Goal: Check status: Check status

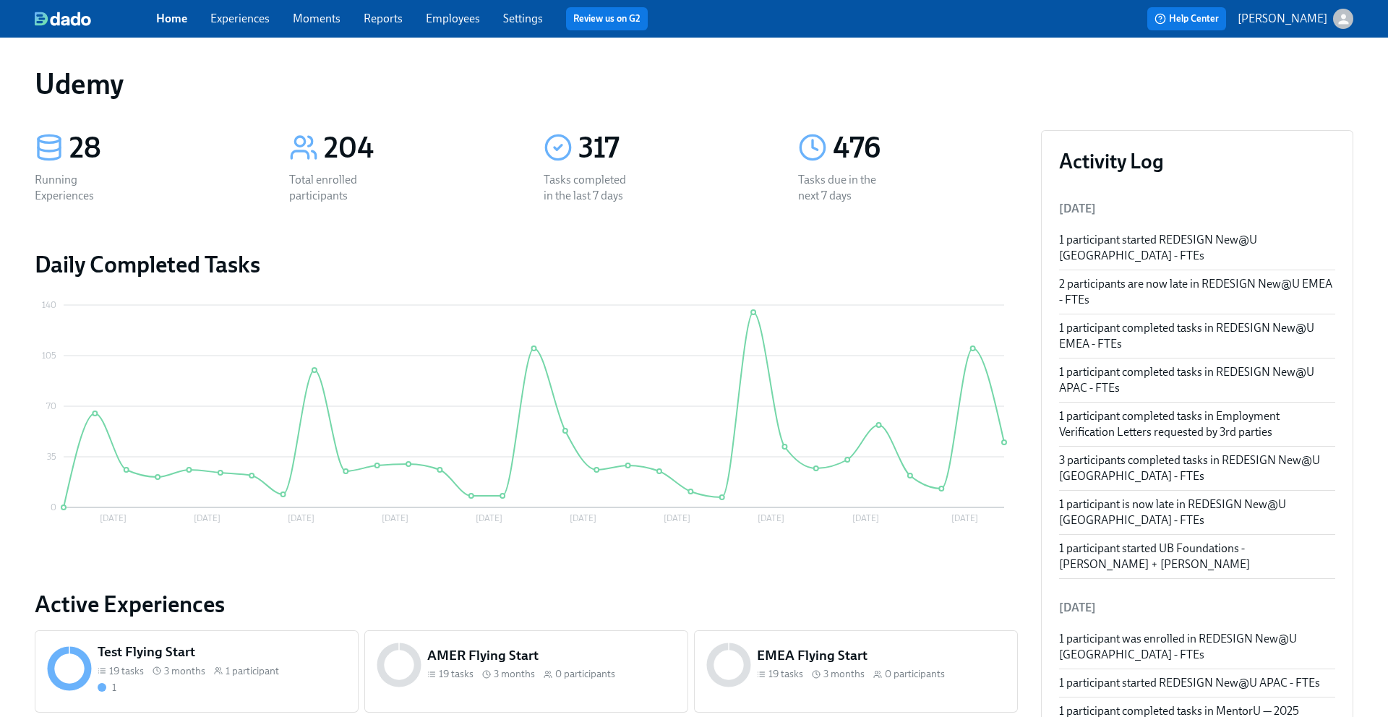
click at [233, 27] on div "Home Experiences Moments Reports Employees Settings Review us on G2" at bounding box center [455, 18] width 598 height 23
click at [228, 22] on link "Experiences" at bounding box center [239, 19] width 59 height 14
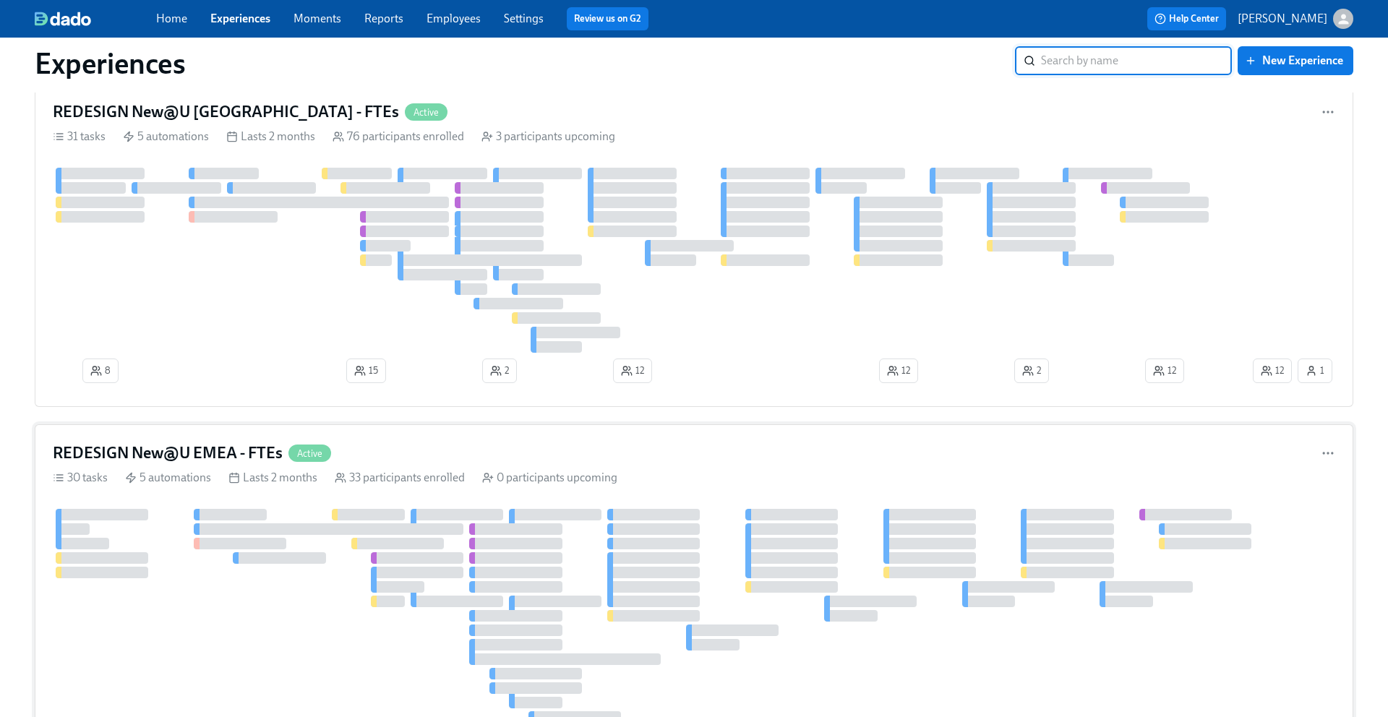
scroll to position [273, 0]
click at [220, 110] on h4 "REDESIGN New@U [GEOGRAPHIC_DATA] - FTEs" at bounding box center [226, 111] width 346 height 22
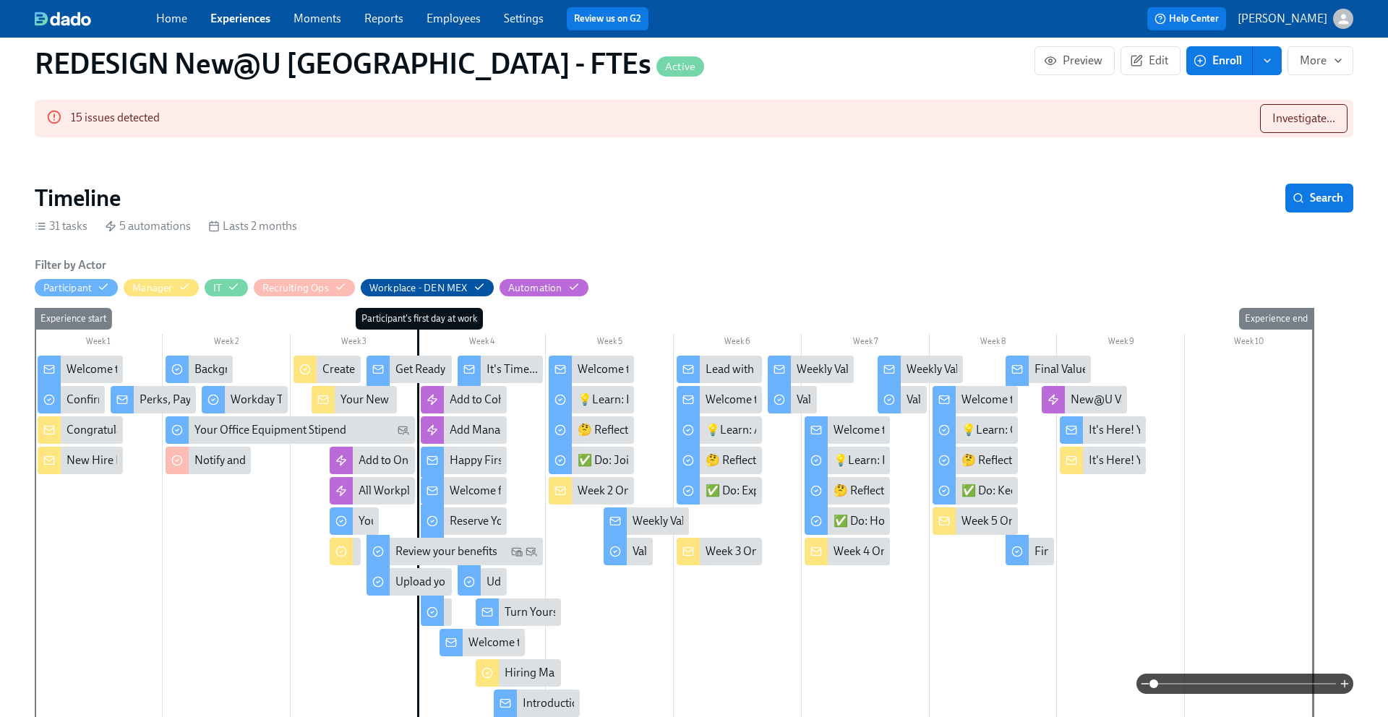
scroll to position [197, 0]
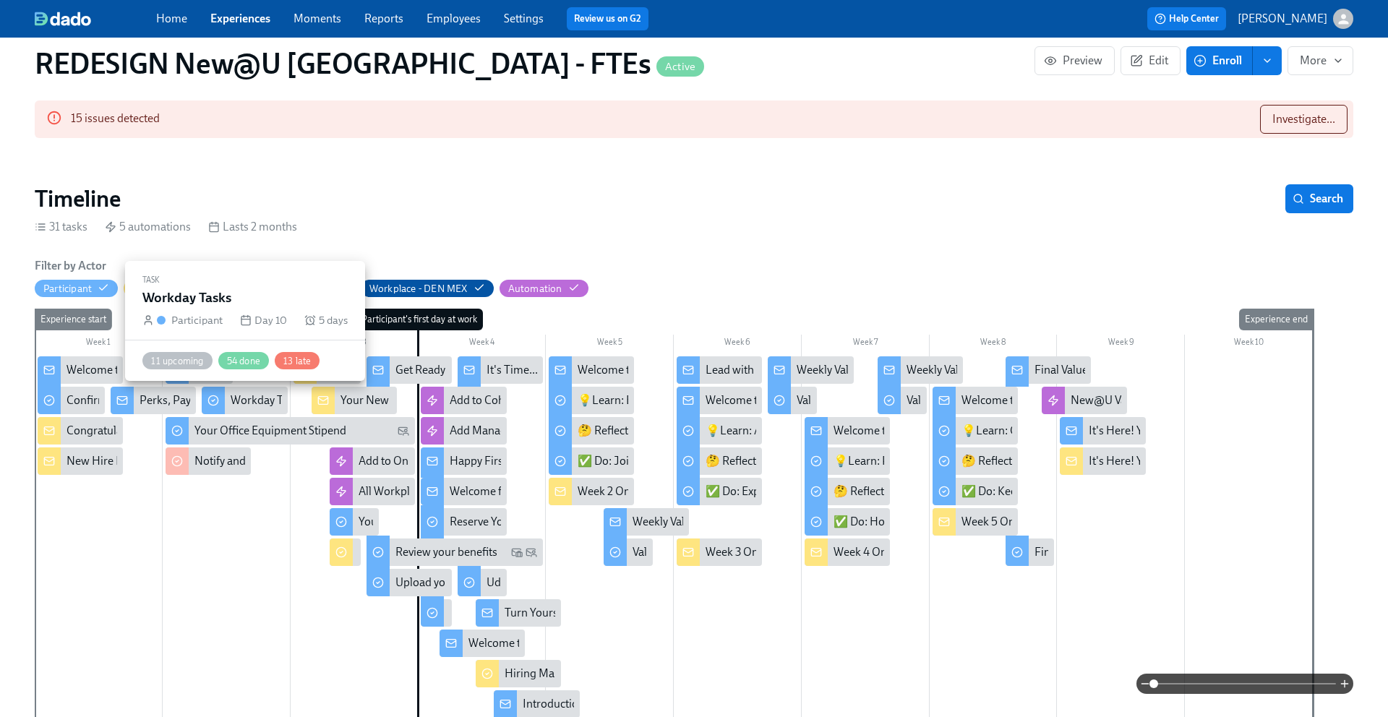
click at [250, 399] on div "Workday Tasks" at bounding box center [268, 400] width 74 height 16
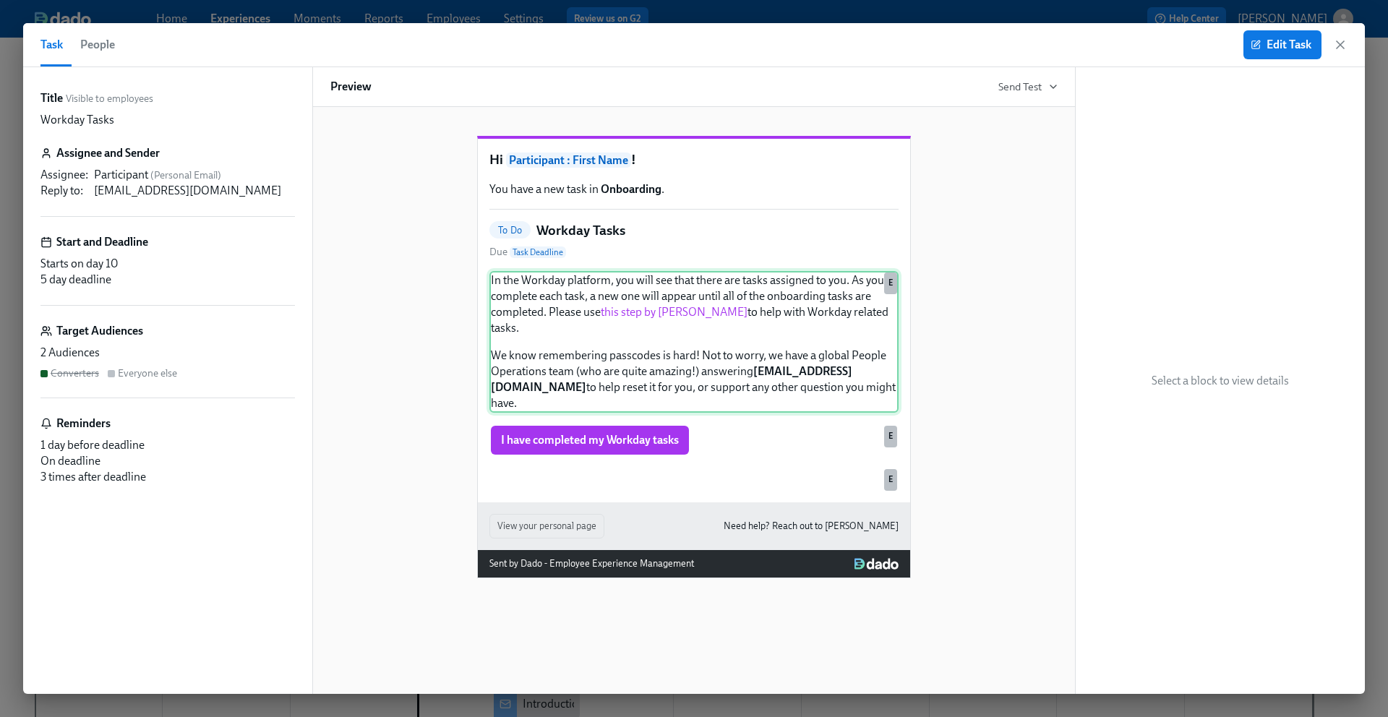
click at [668, 338] on div "In the Workday platform, you will see that there are tasks assigned to you. As …" at bounding box center [693, 342] width 409 height 142
click at [792, 400] on div "In the Workday platform, you will see that there are tasks assigned to you. As …" at bounding box center [693, 342] width 409 height 142
drag, startPoint x: 800, startPoint y: 397, endPoint x: 486, endPoint y: 302, distance: 327.8
click at [486, 302] on div "Hi Participant : First Name ! You have a new task in Onboarding . To Do Workday…" at bounding box center [694, 320] width 432 height 363
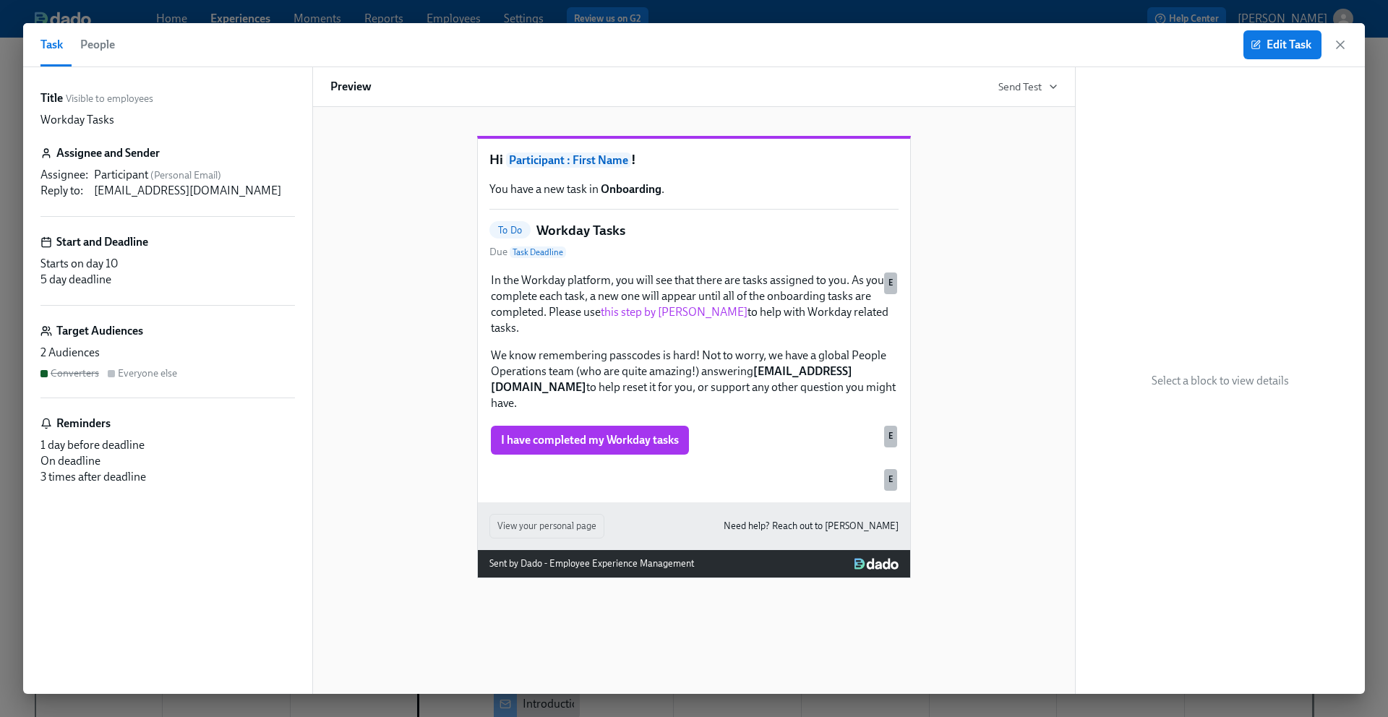
copy div "In the Workday platform, you will see that there are tasks assigned to you. As …"
click at [1341, 48] on icon "button" at bounding box center [1340, 45] width 14 height 14
click at [1341, 48] on button "More" at bounding box center [1320, 60] width 66 height 29
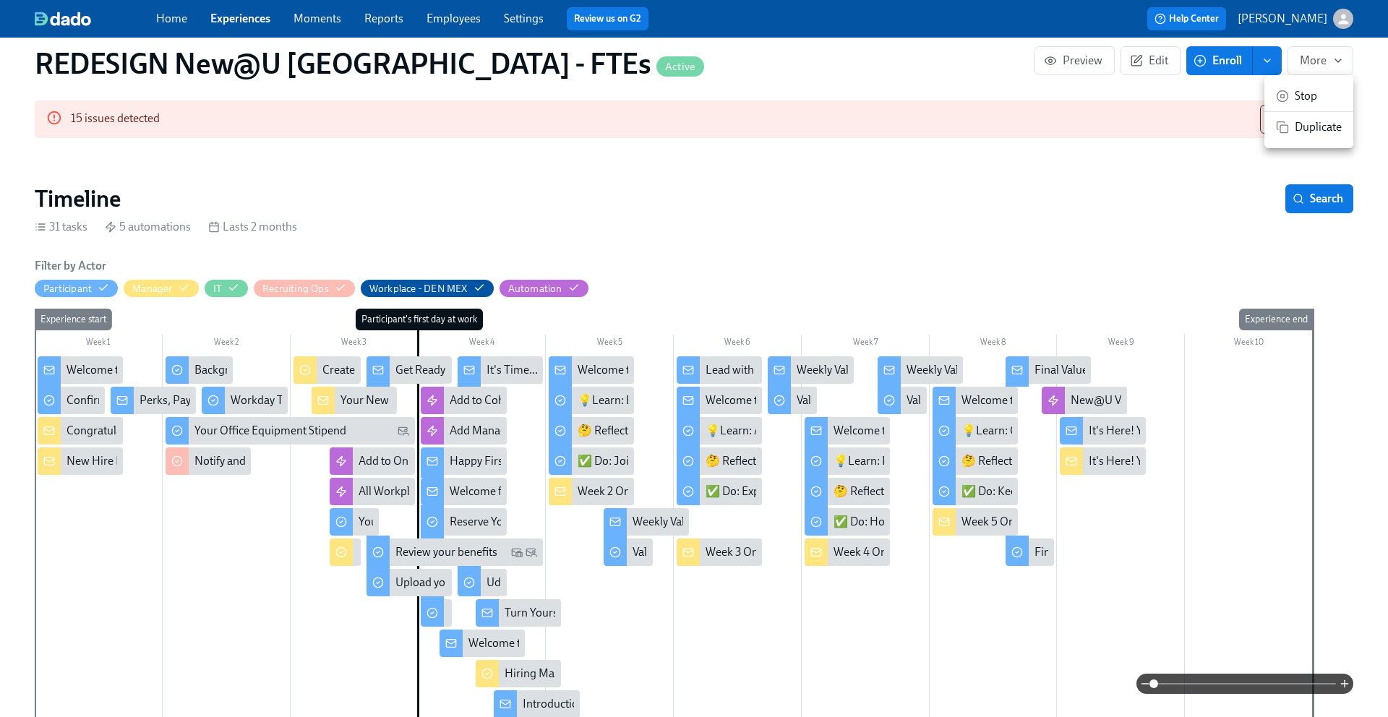
click at [211, 403] on div at bounding box center [694, 358] width 1388 height 717
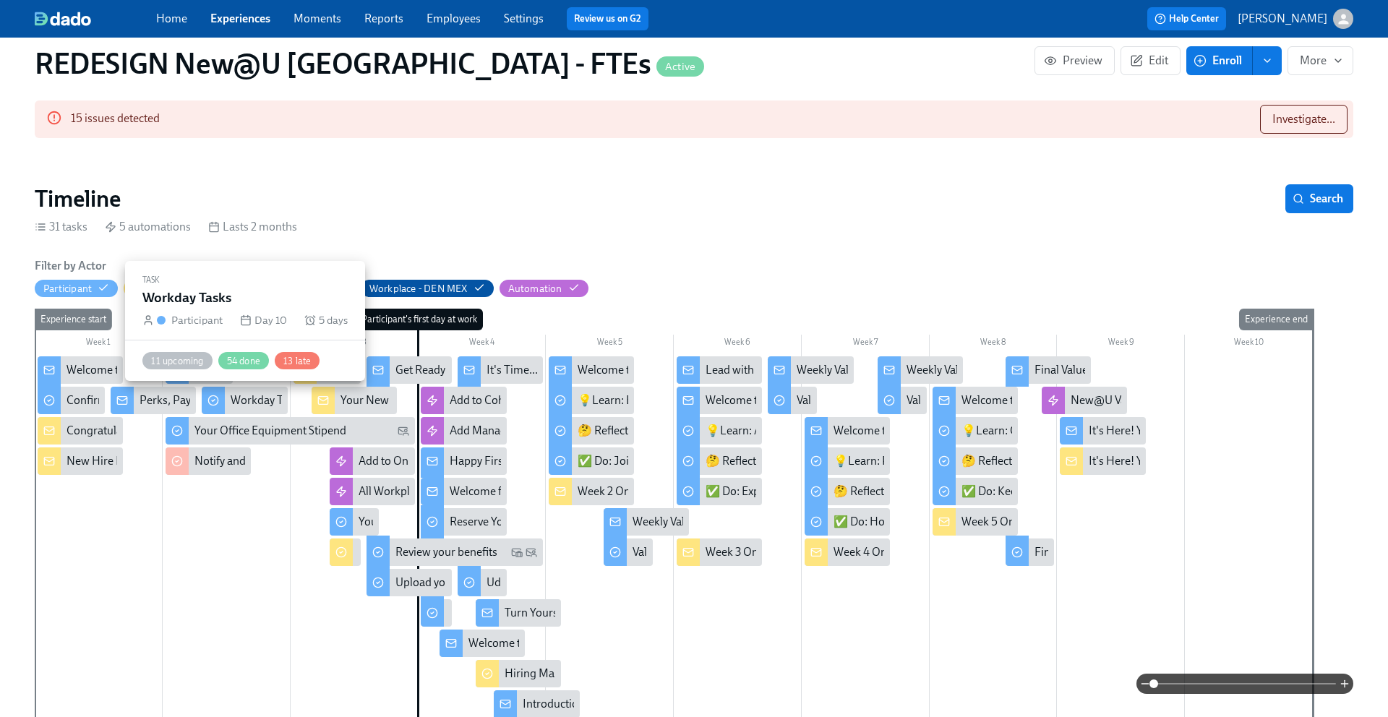
click at [211, 403] on icon at bounding box center [213, 401] width 12 height 12
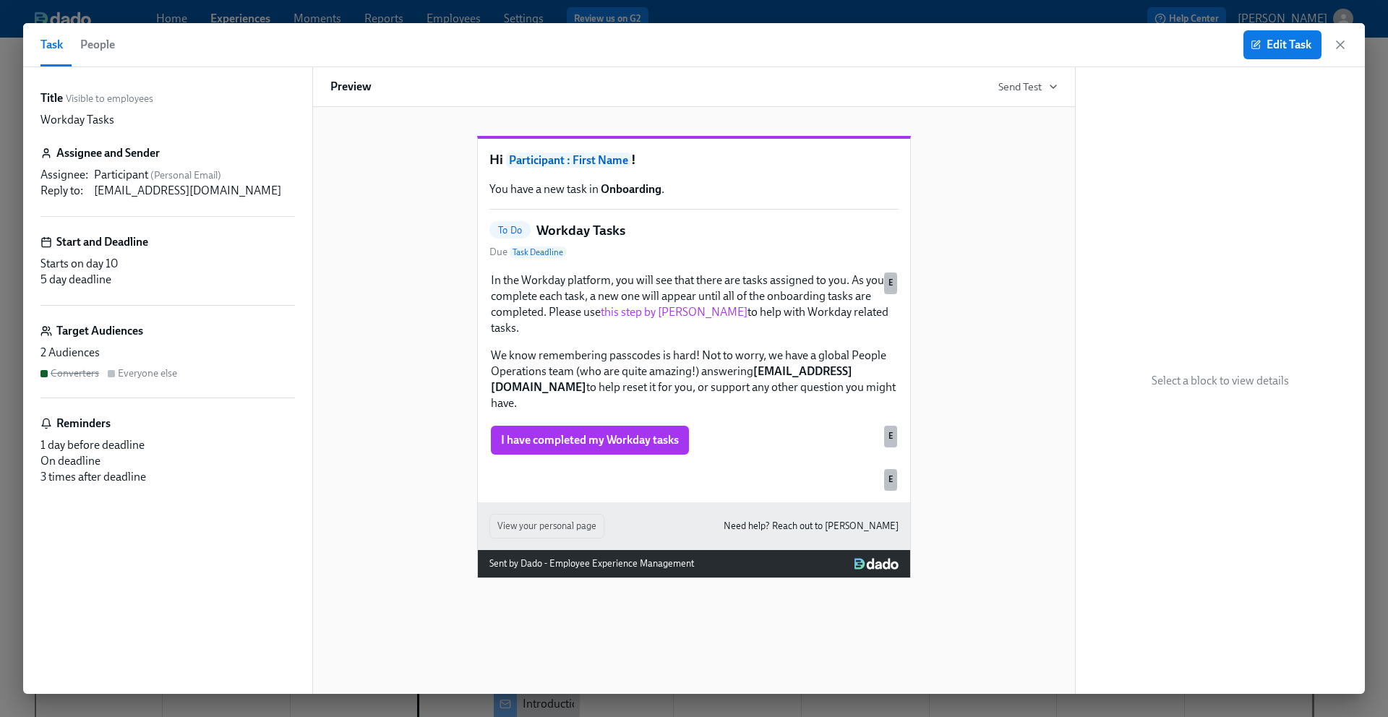
scroll to position [0, 22877]
click at [1337, 51] on icon "button" at bounding box center [1340, 45] width 14 height 14
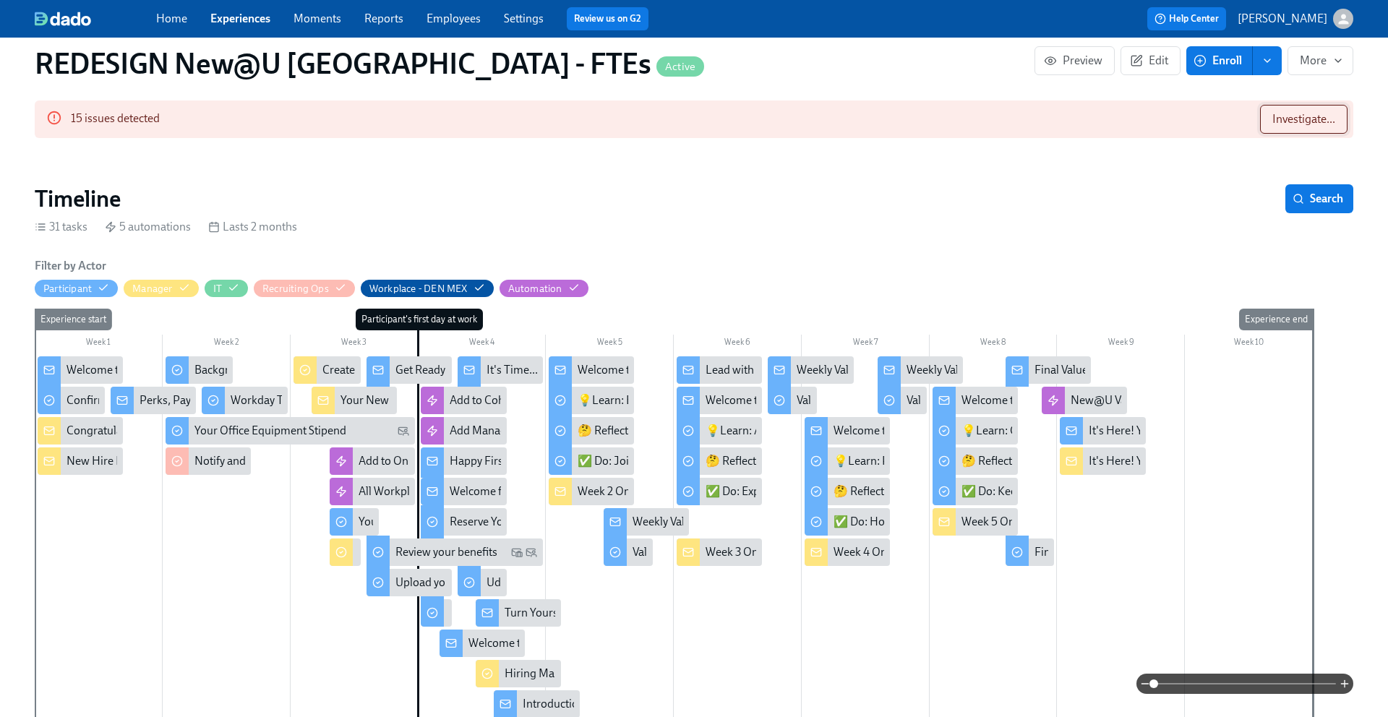
click at [1286, 124] on span "Investigate..." at bounding box center [1303, 119] width 63 height 14
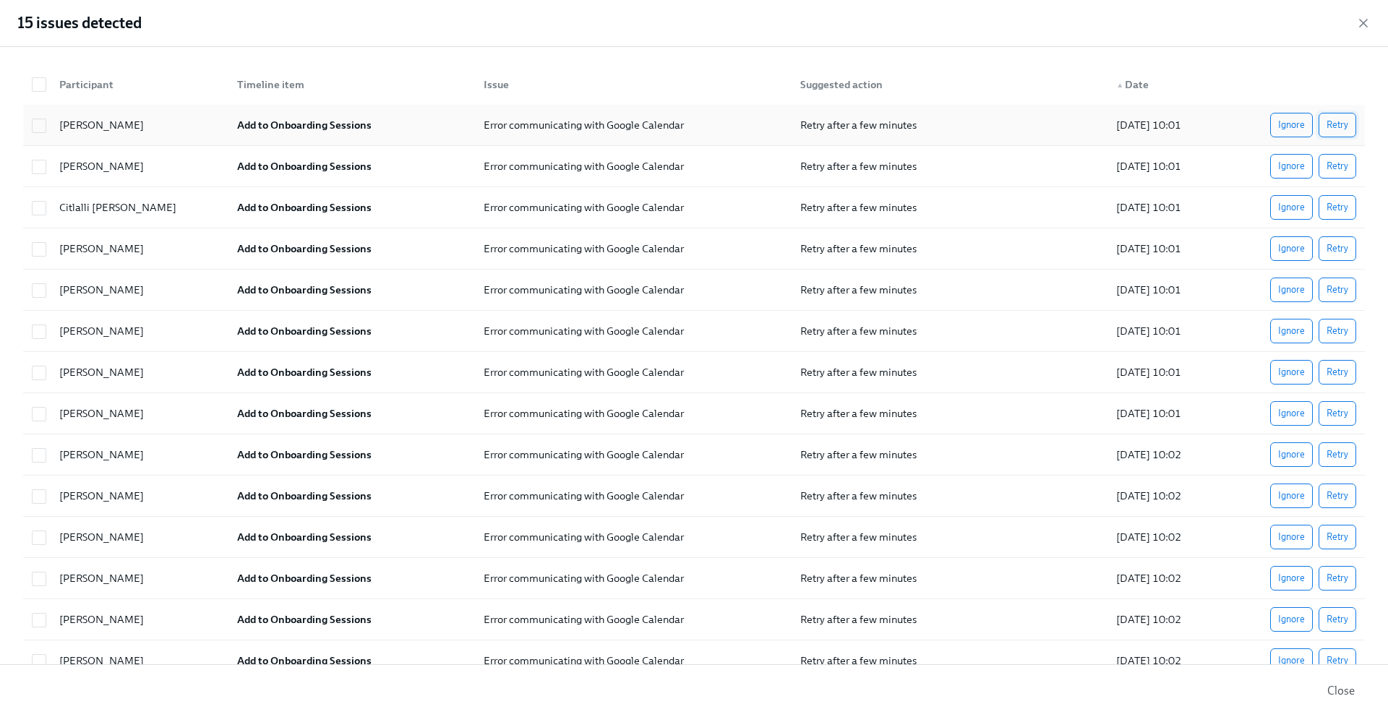
click at [1340, 129] on span "Retry" at bounding box center [1337, 125] width 22 height 14
click at [1348, 124] on button "Retry" at bounding box center [1337, 125] width 38 height 25
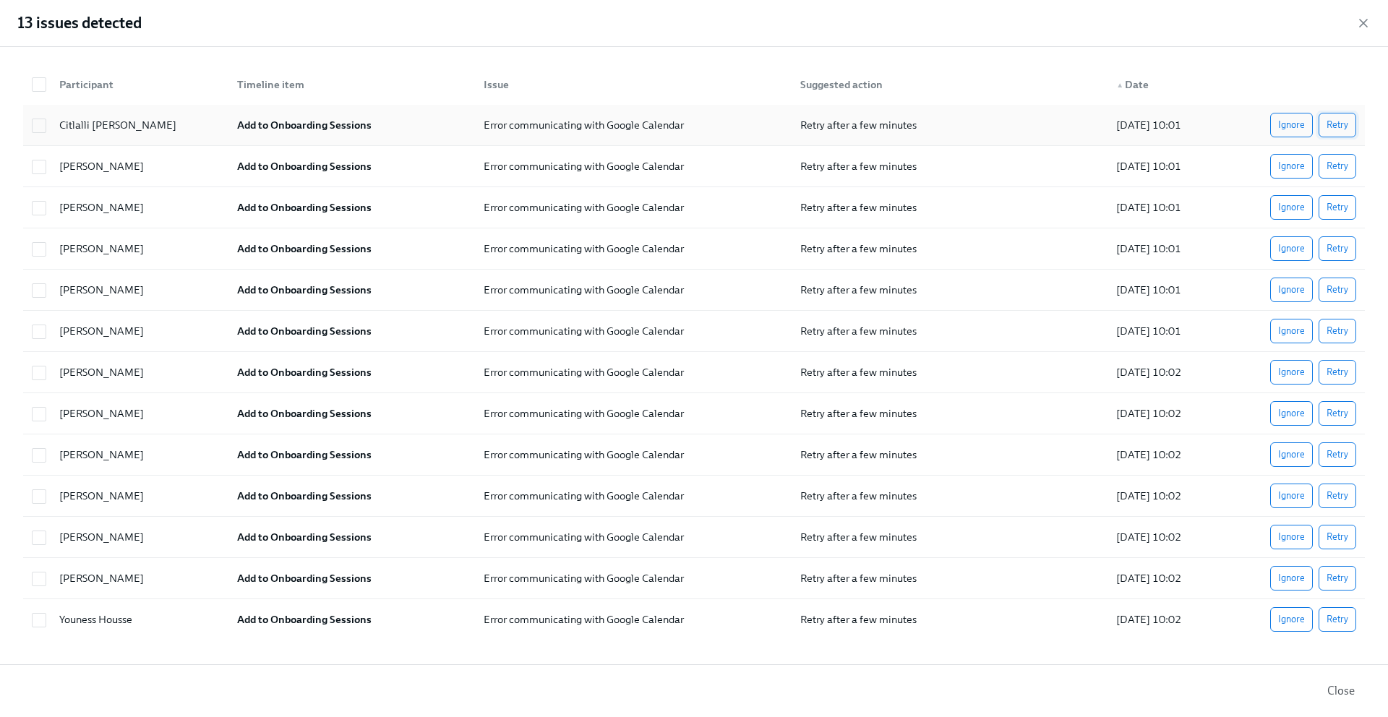
click at [1344, 126] on span "Retry" at bounding box center [1337, 125] width 22 height 14
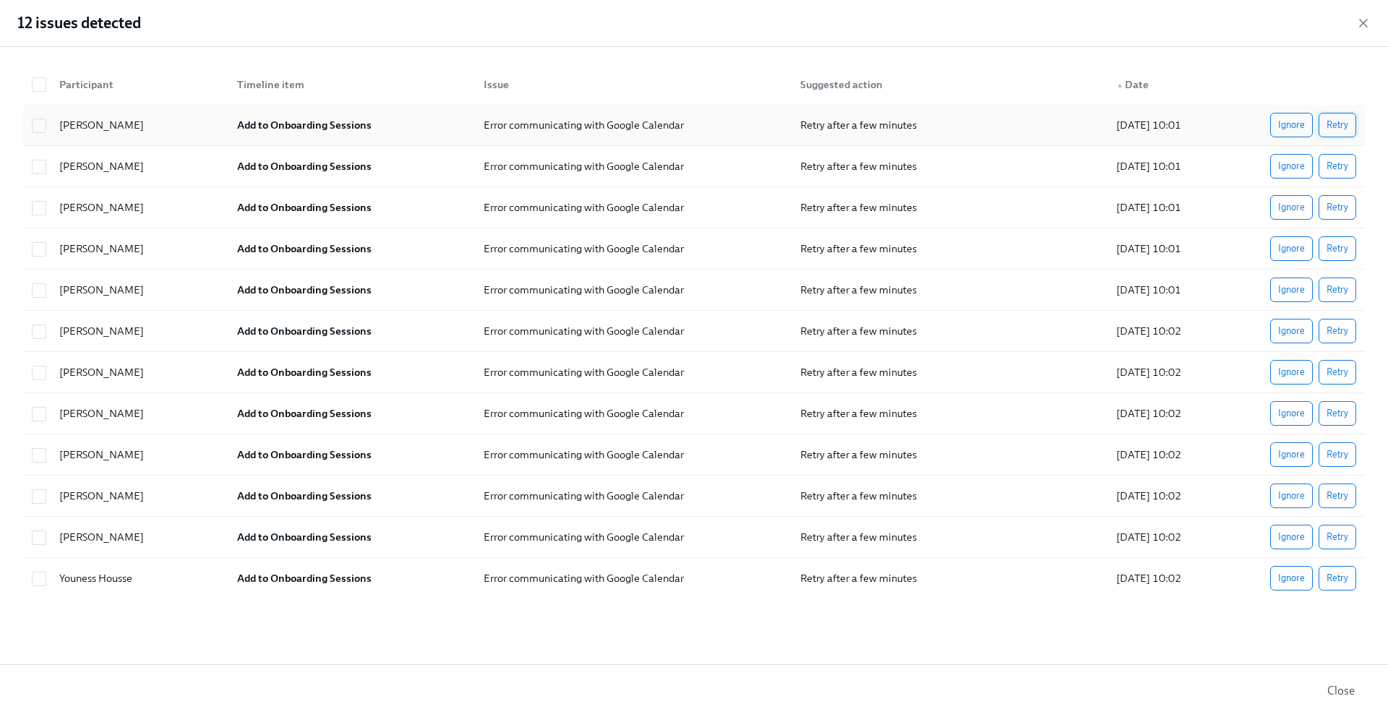
click at [1339, 126] on span "Retry" at bounding box center [1337, 125] width 22 height 14
click at [1335, 128] on span "Retry" at bounding box center [1337, 125] width 22 height 14
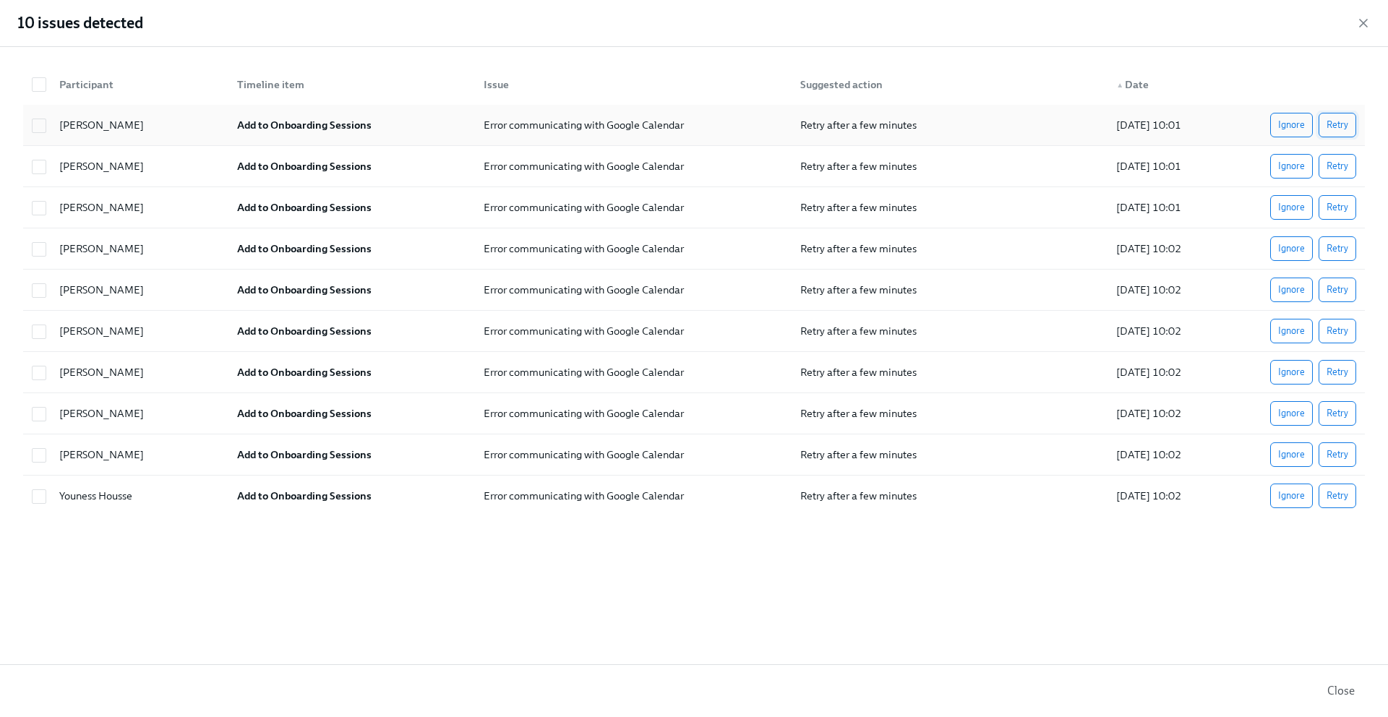
click at [1335, 129] on span "Retry" at bounding box center [1337, 125] width 22 height 14
click at [1331, 127] on span "Retry" at bounding box center [1337, 125] width 22 height 14
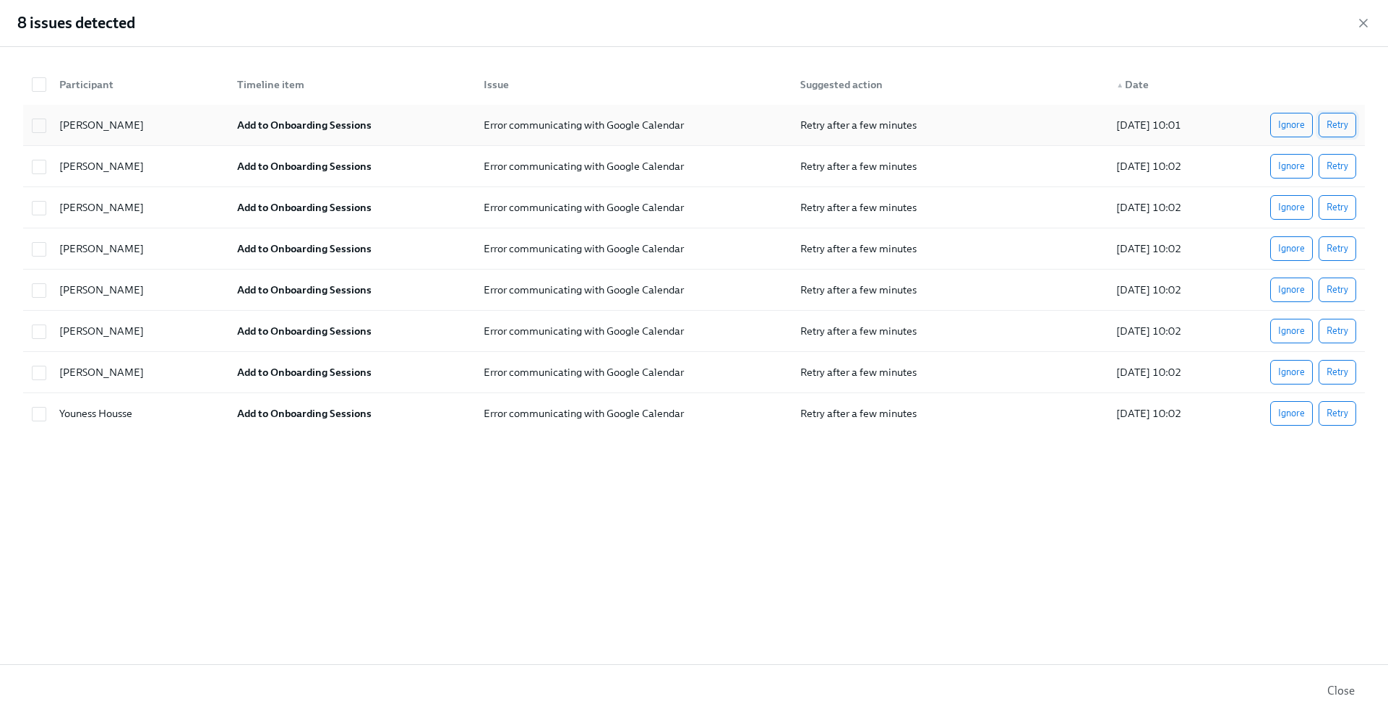
click at [1331, 125] on span "Retry" at bounding box center [1337, 125] width 22 height 14
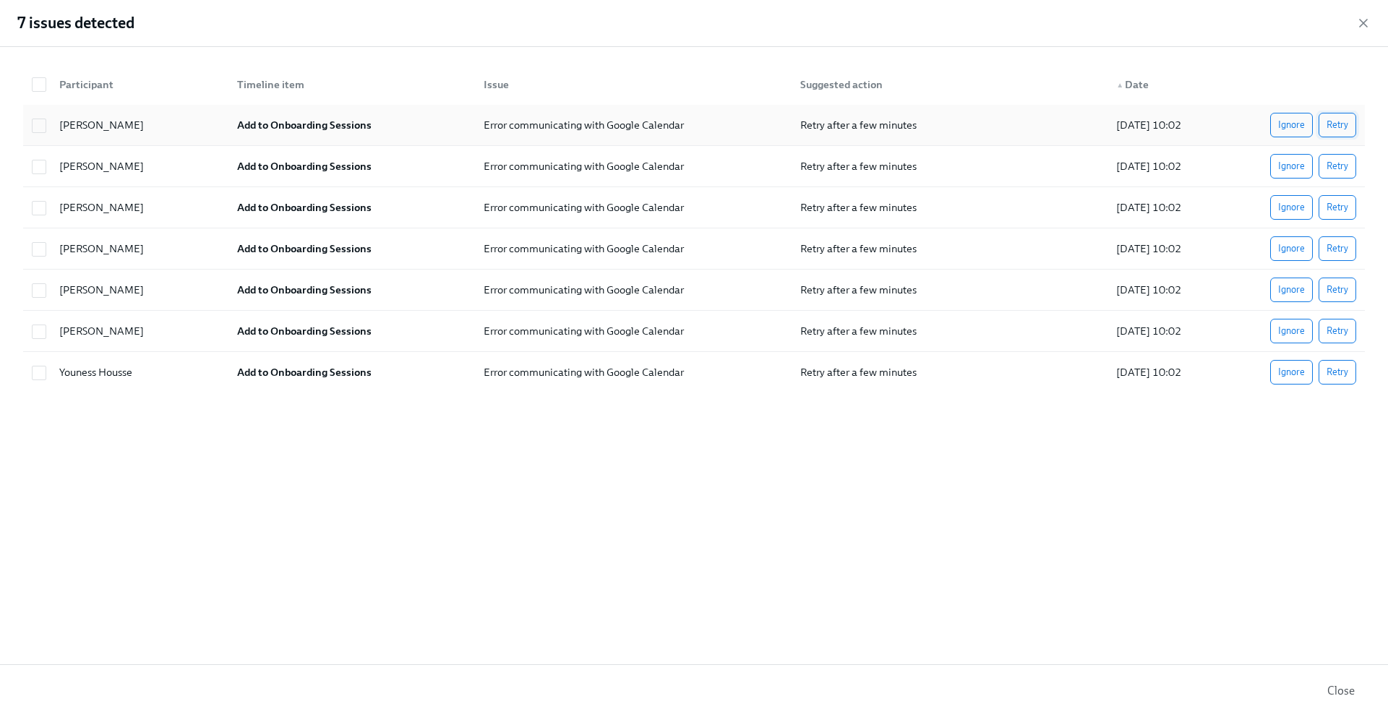
click at [1335, 130] on span "Retry" at bounding box center [1337, 125] width 22 height 14
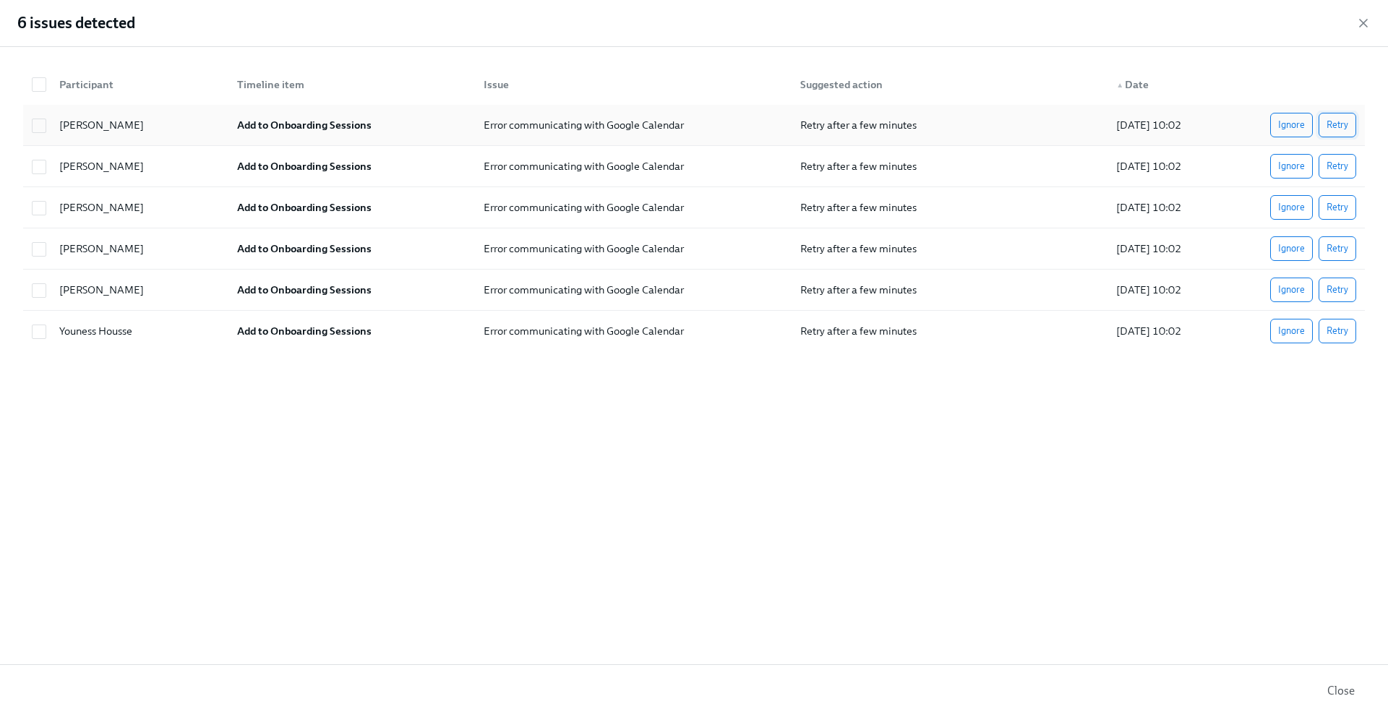
click at [1343, 126] on span "Retry" at bounding box center [1337, 125] width 22 height 14
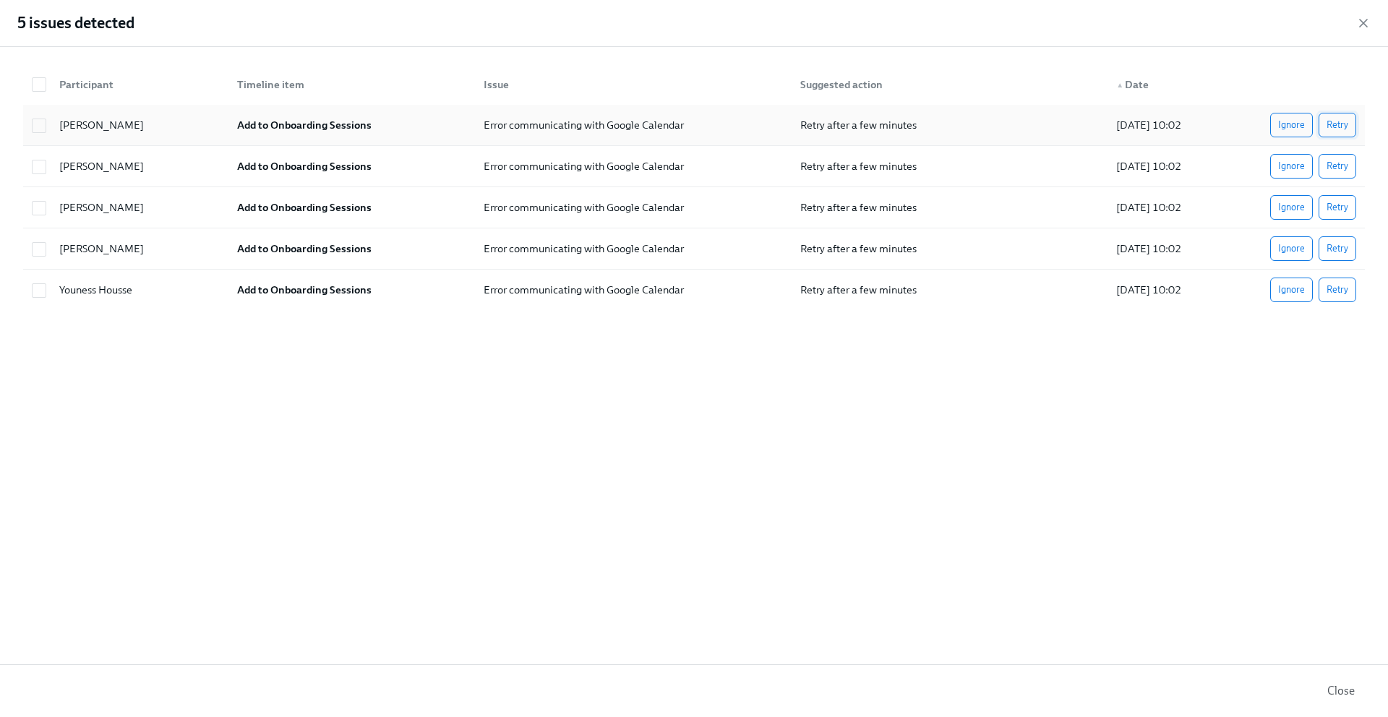
click at [1335, 127] on span "Retry" at bounding box center [1337, 125] width 22 height 14
click at [1338, 126] on span "Retry" at bounding box center [1337, 125] width 22 height 14
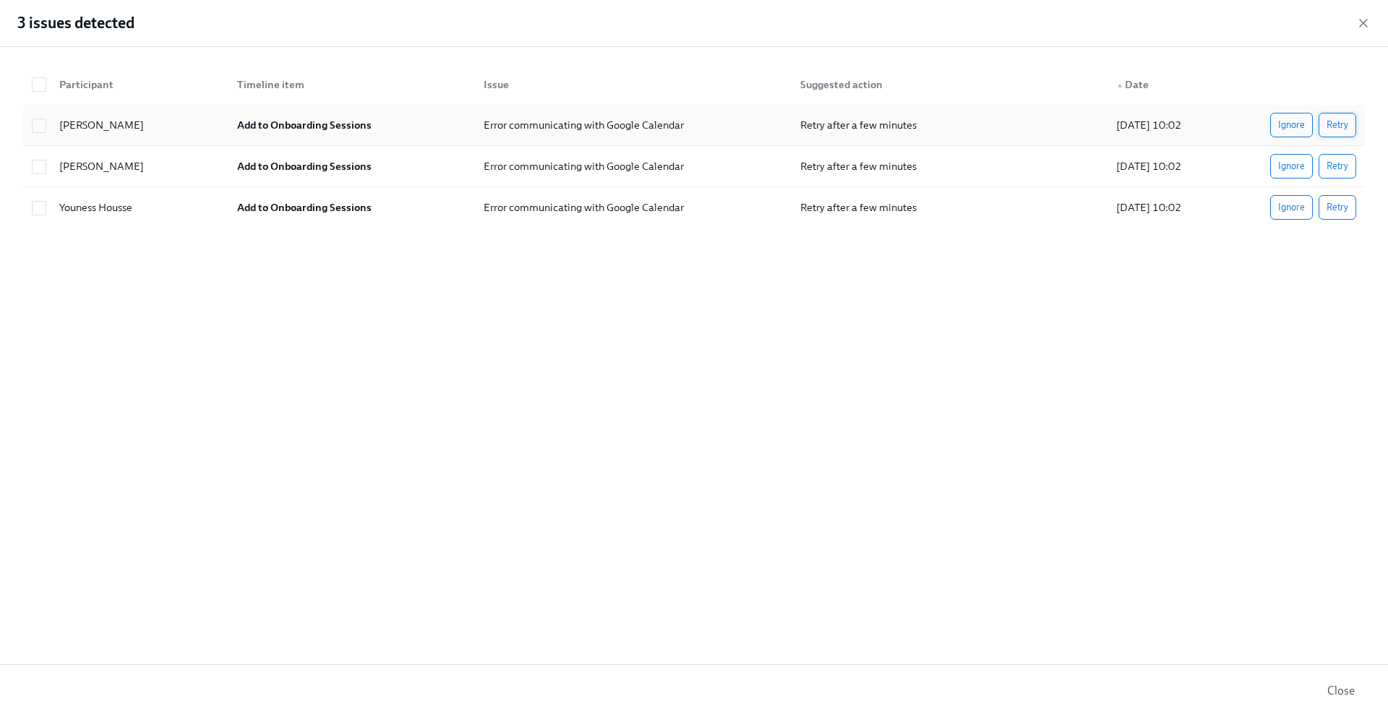
click at [1332, 124] on span "Retry" at bounding box center [1337, 125] width 22 height 14
click at [1332, 126] on span "Retry" at bounding box center [1337, 125] width 22 height 14
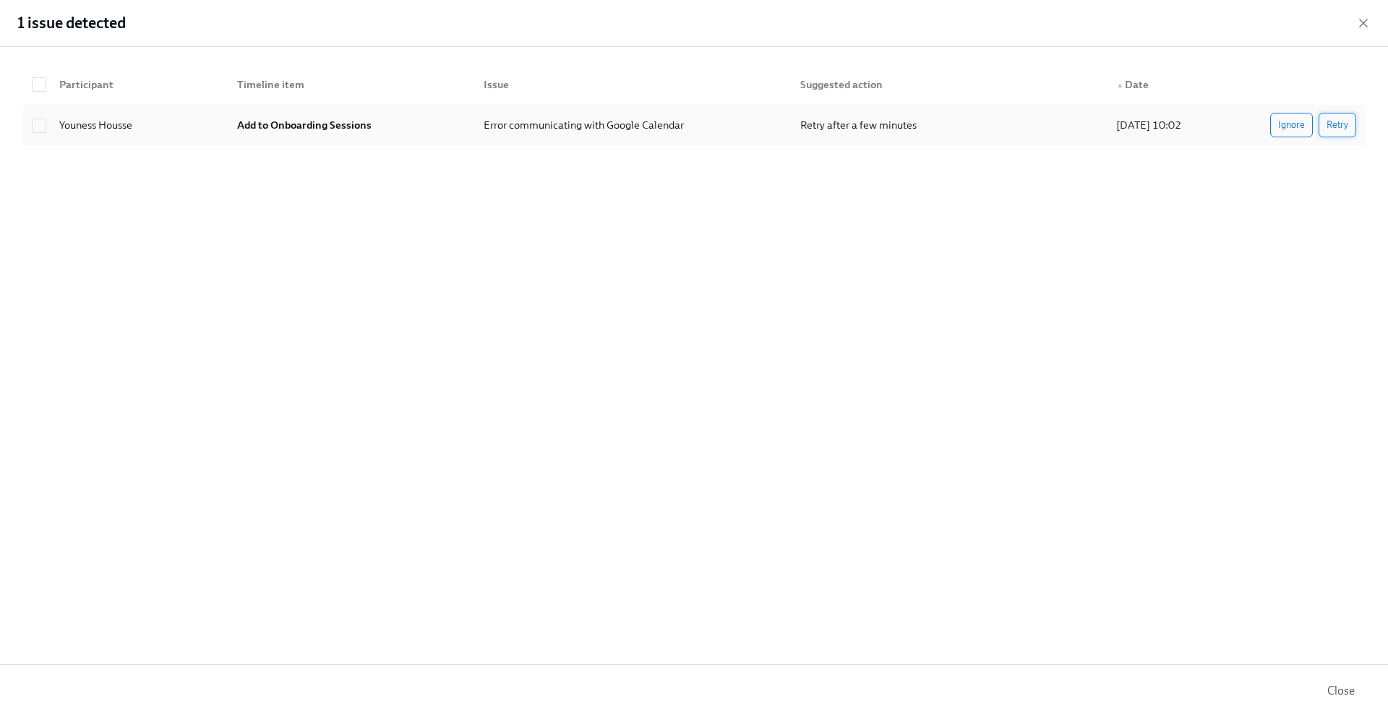
click at [1351, 118] on button "Retry" at bounding box center [1337, 125] width 38 height 25
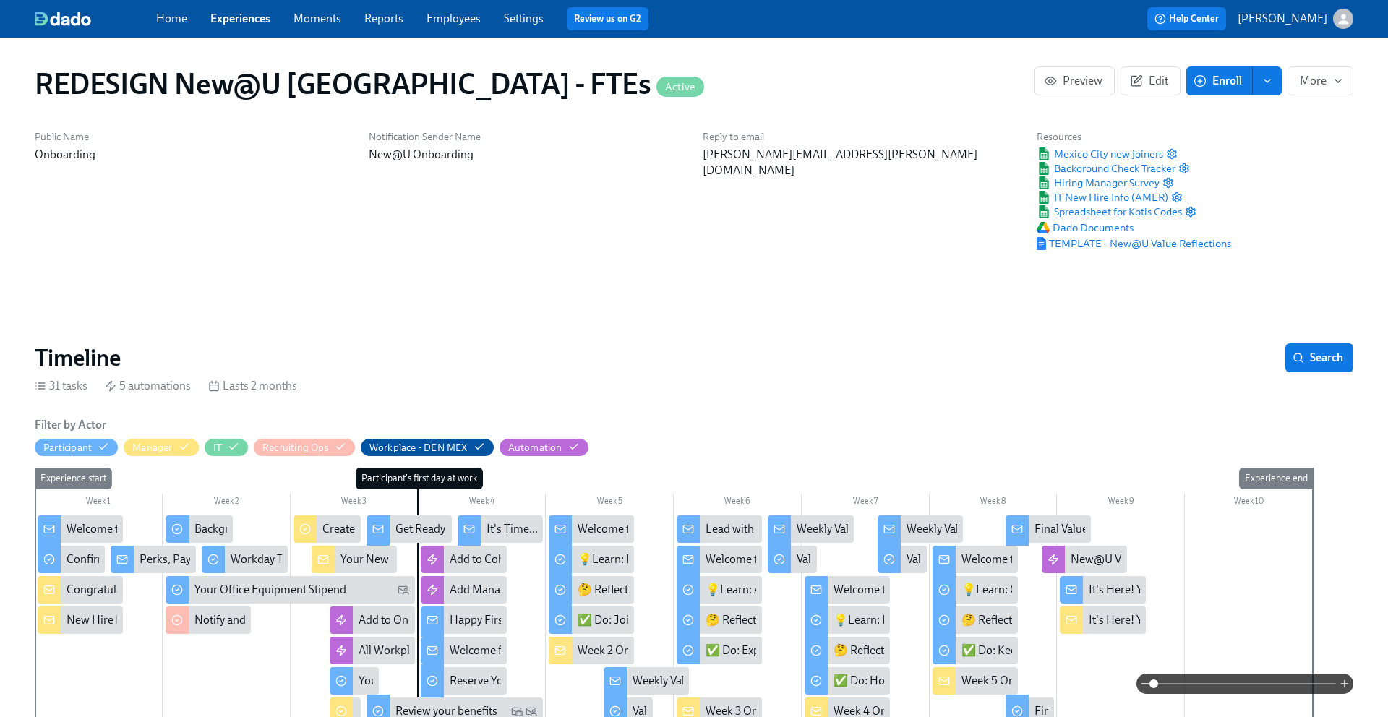
click at [249, 14] on link "Experiences" at bounding box center [240, 19] width 60 height 14
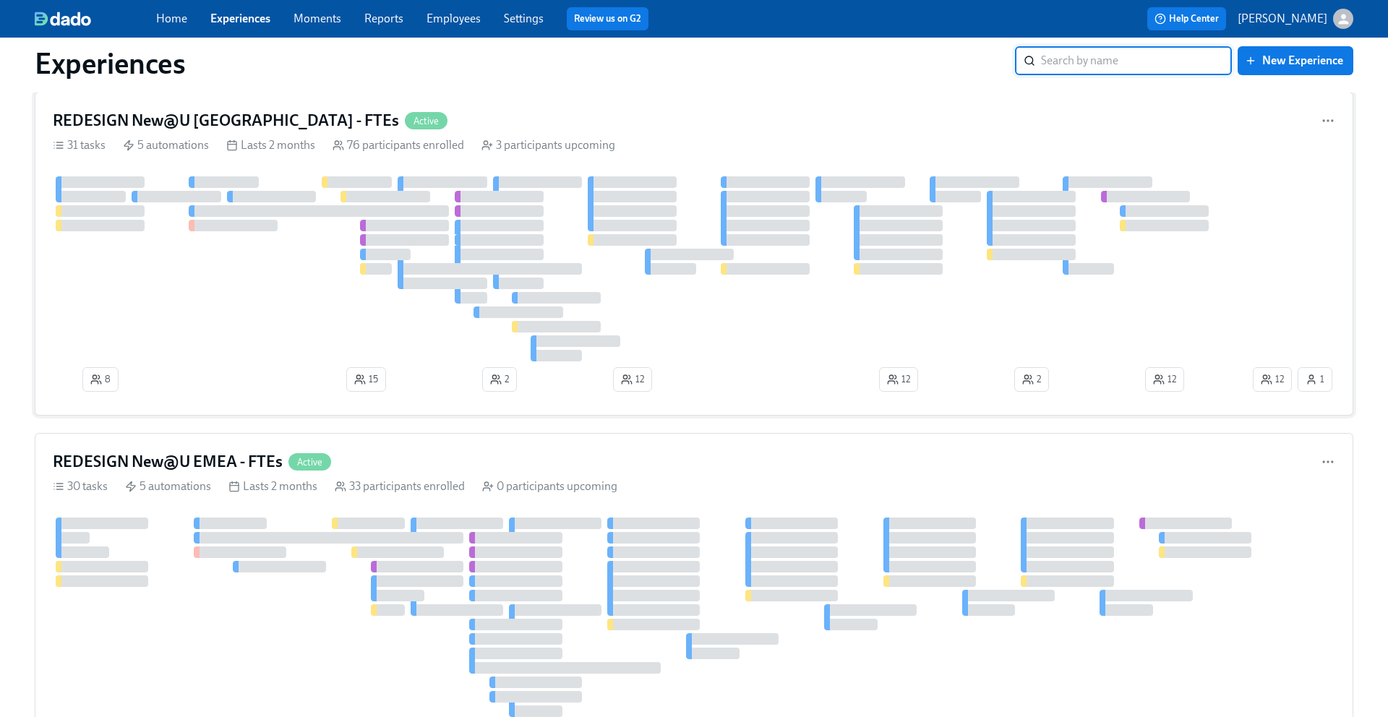
scroll to position [310, 0]
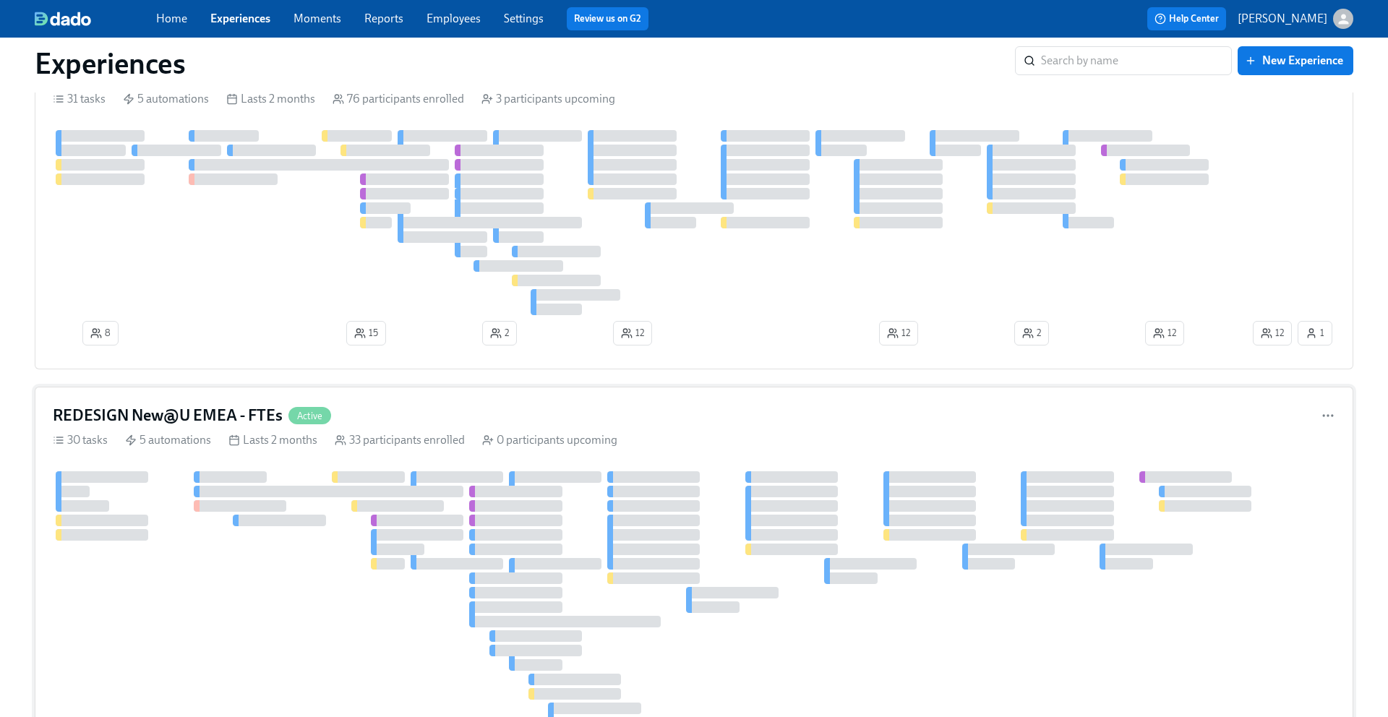
click at [202, 419] on h4 "REDESIGN New@U EMEA - FTEs" at bounding box center [168, 416] width 230 height 22
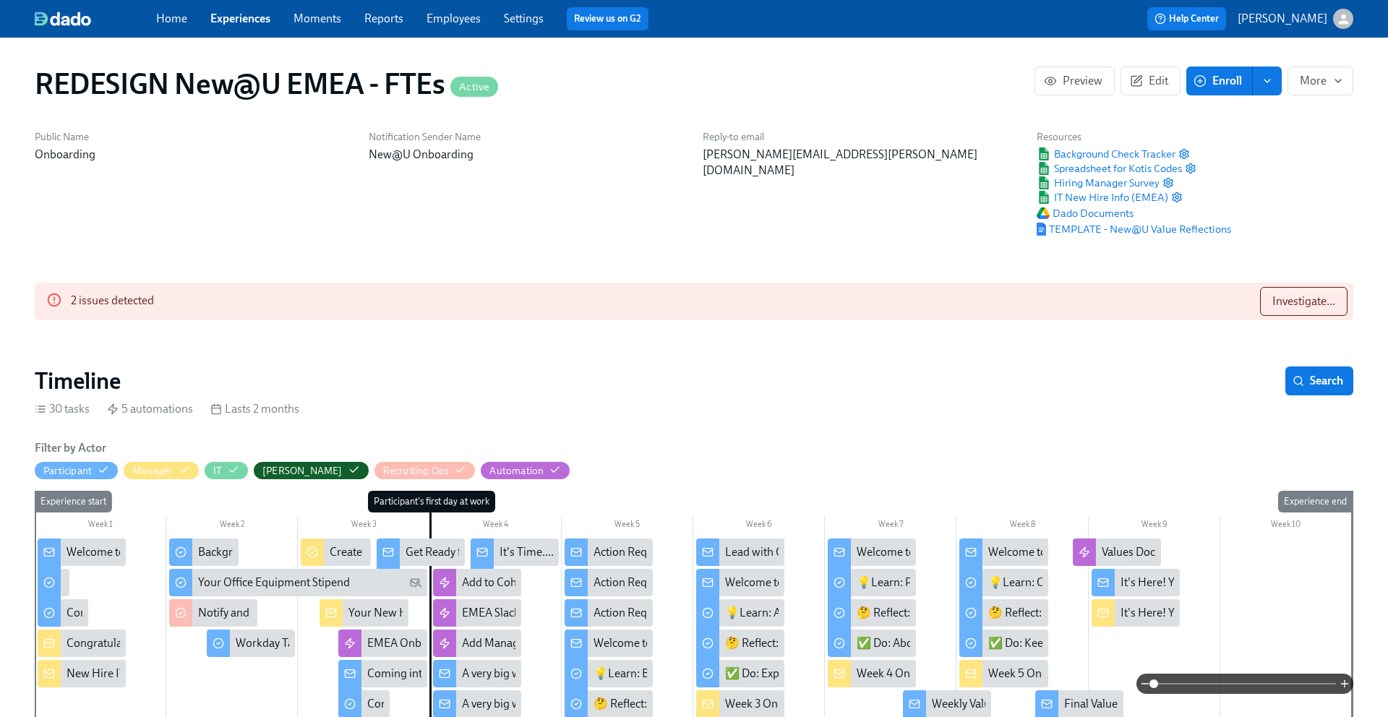
scroll to position [0, 9585]
click at [1291, 306] on span "Investigate..." at bounding box center [1303, 301] width 63 height 14
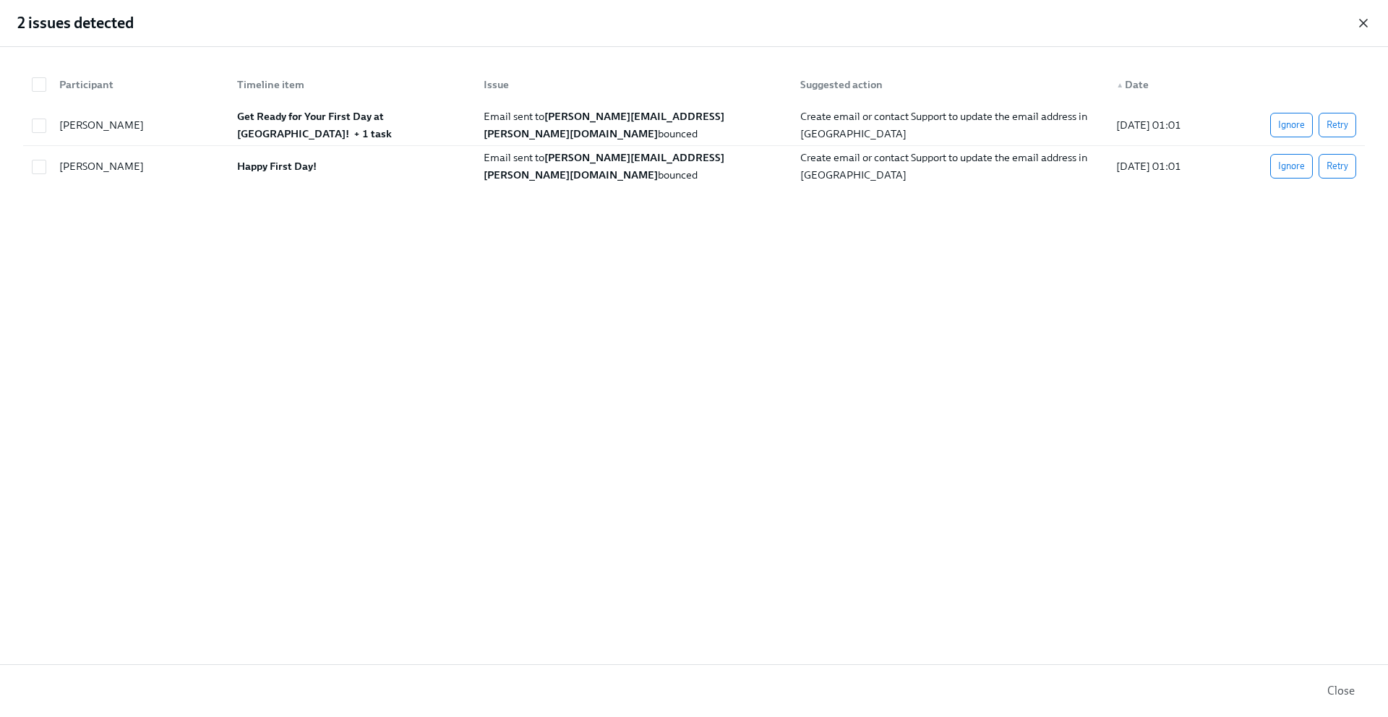
click at [1367, 26] on icon "button" at bounding box center [1363, 23] width 14 height 14
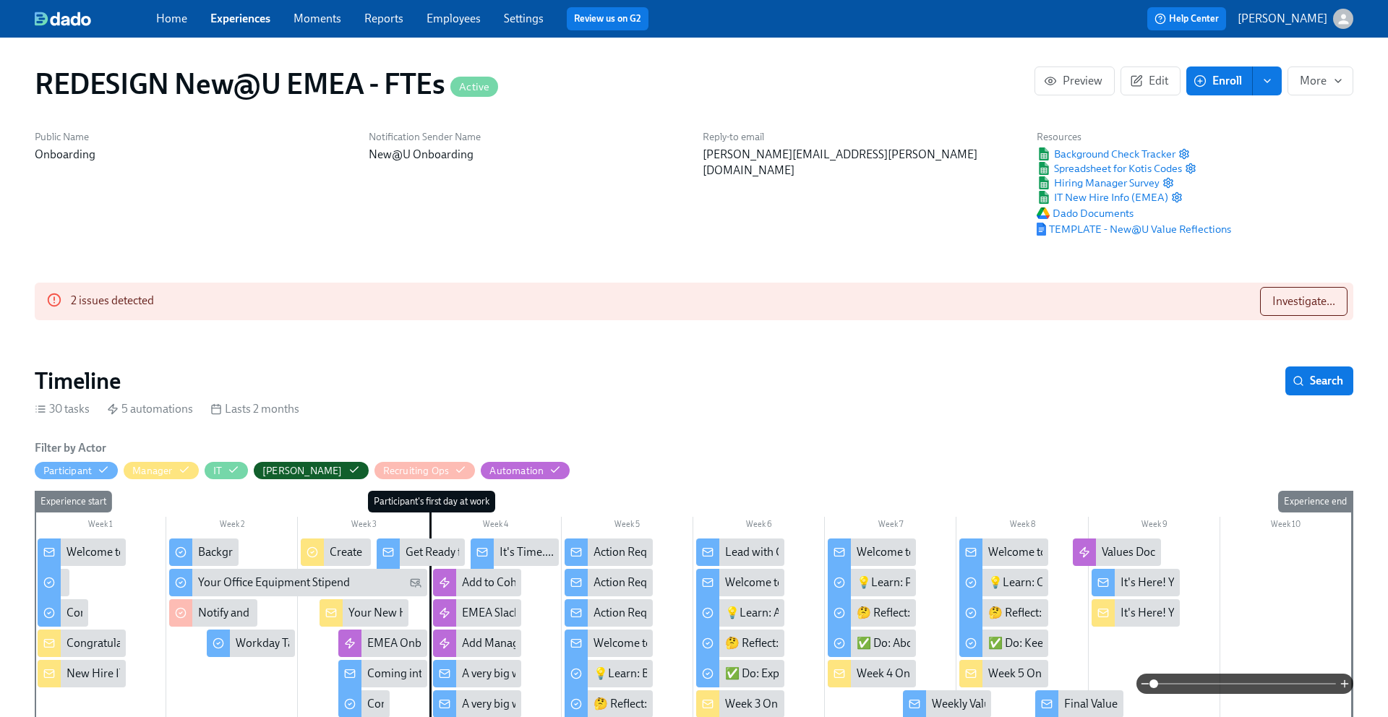
click at [184, 19] on link "Home" at bounding box center [171, 19] width 31 height 14
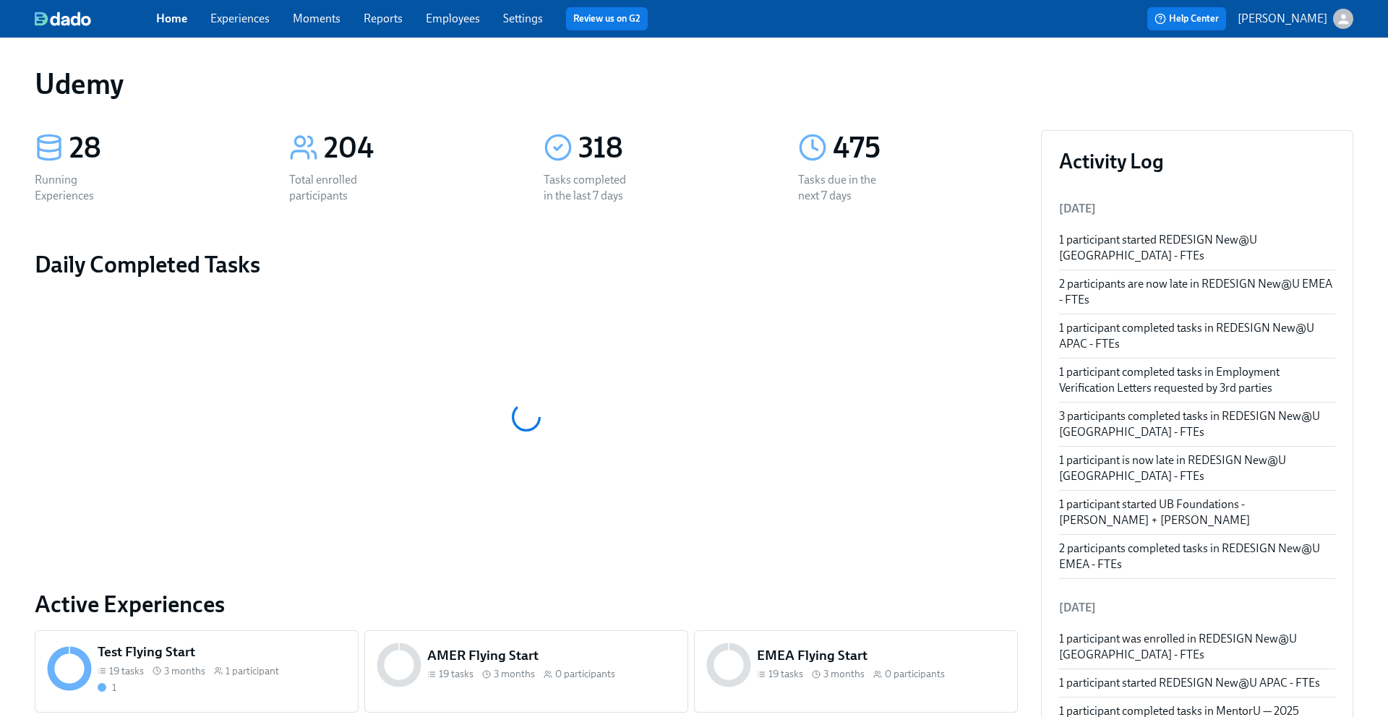
click at [225, 25] on span "Experiences" at bounding box center [239, 19] width 59 height 16
click at [236, 20] on link "Experiences" at bounding box center [239, 19] width 59 height 14
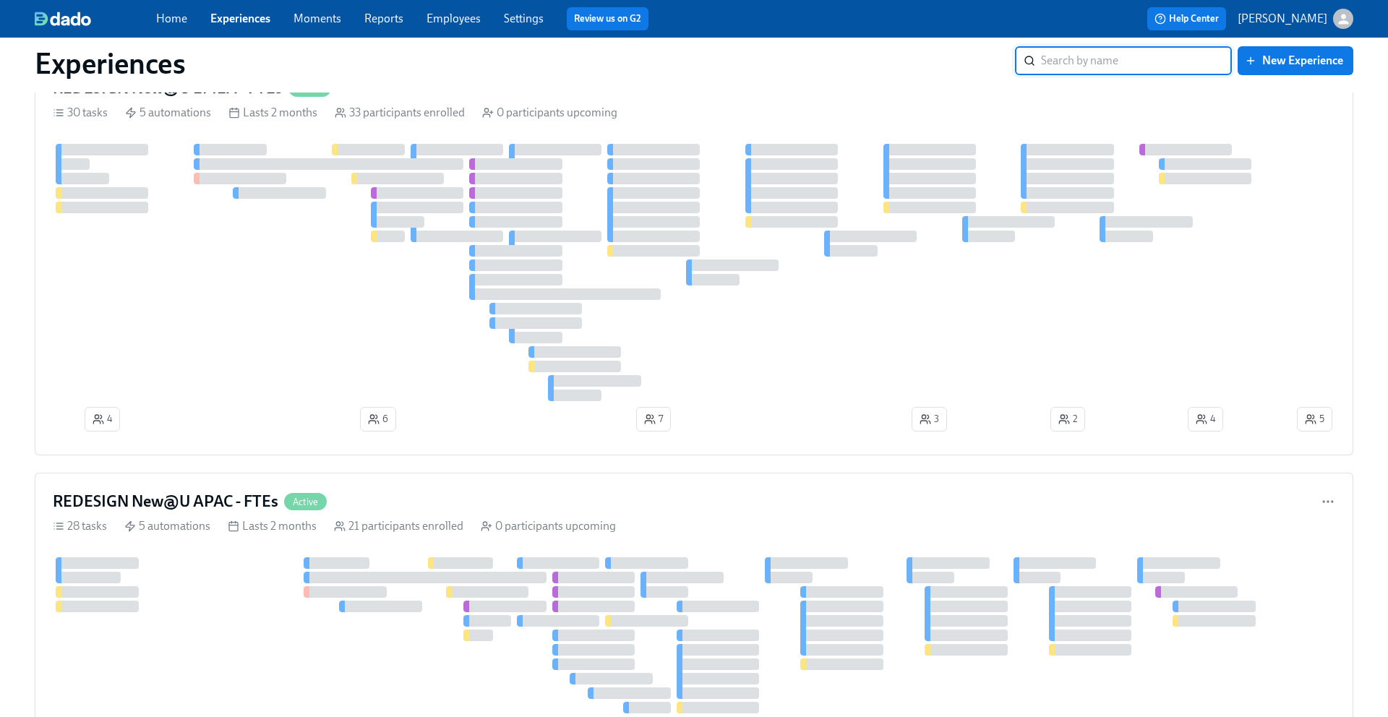
scroll to position [634, 0]
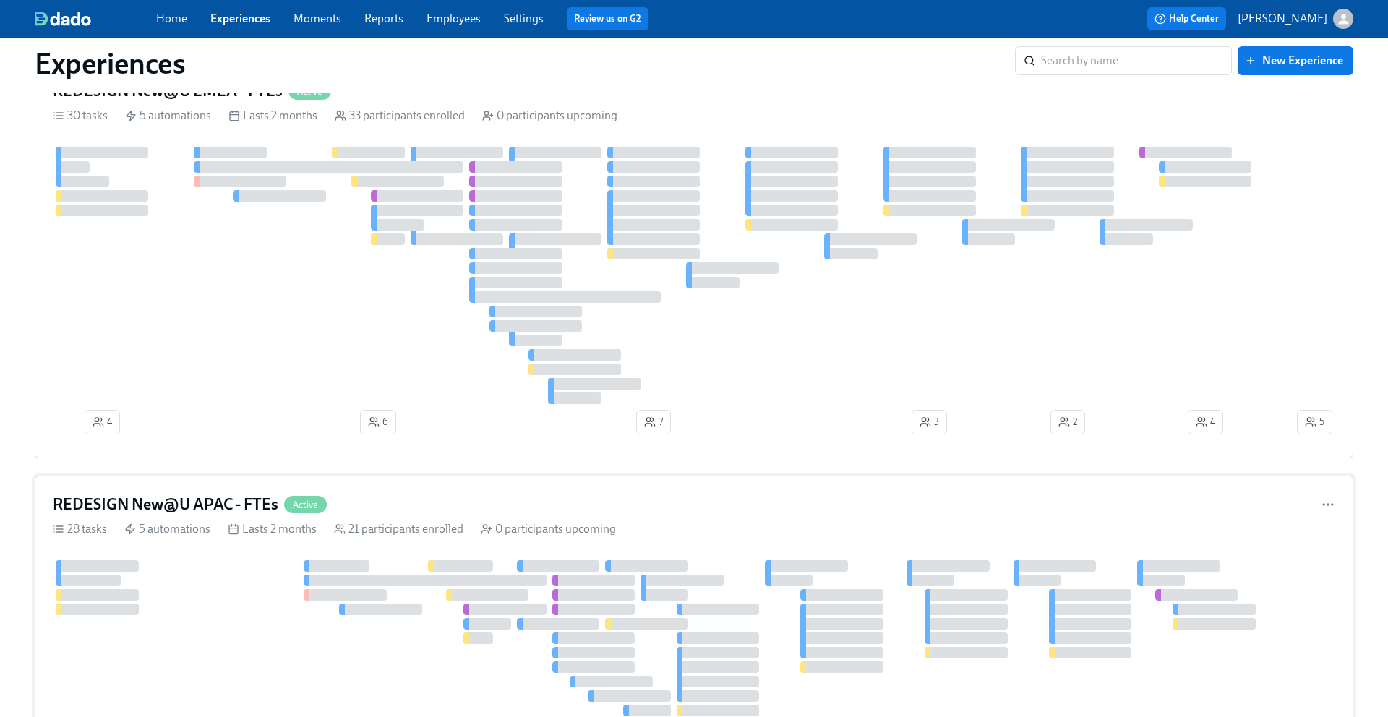
click at [223, 503] on h4 "REDESIGN New@U APAC - FTEs" at bounding box center [165, 505] width 225 height 22
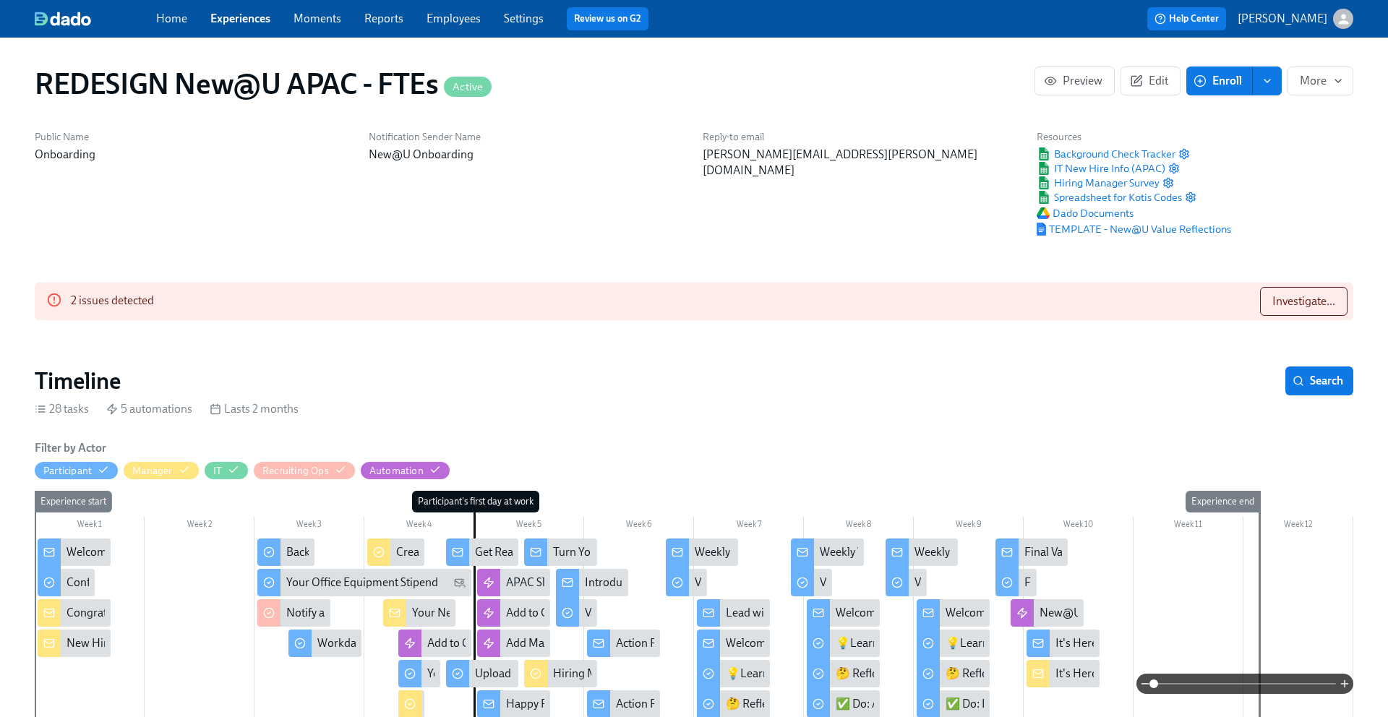
scroll to position [0, 10956]
click at [1306, 298] on span "Investigate..." at bounding box center [1303, 301] width 63 height 14
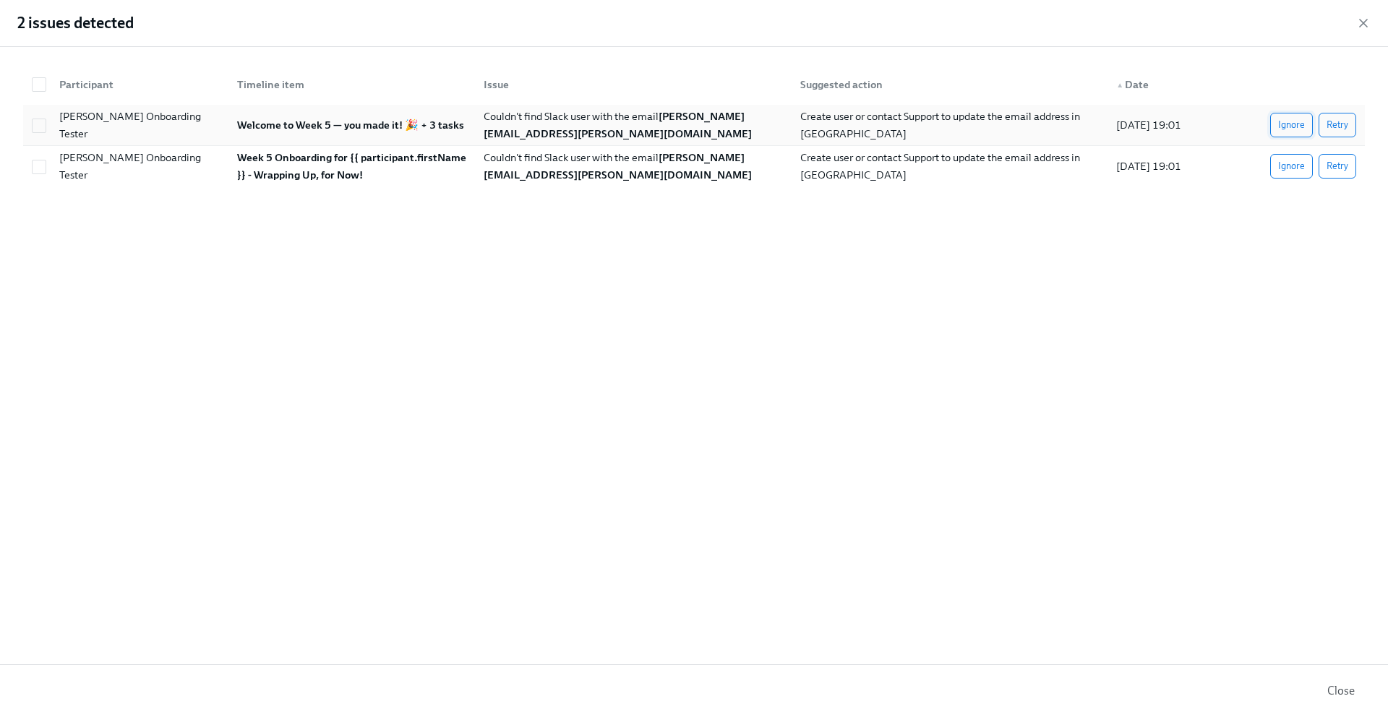
click at [1302, 122] on span "Ignore" at bounding box center [1291, 125] width 27 height 14
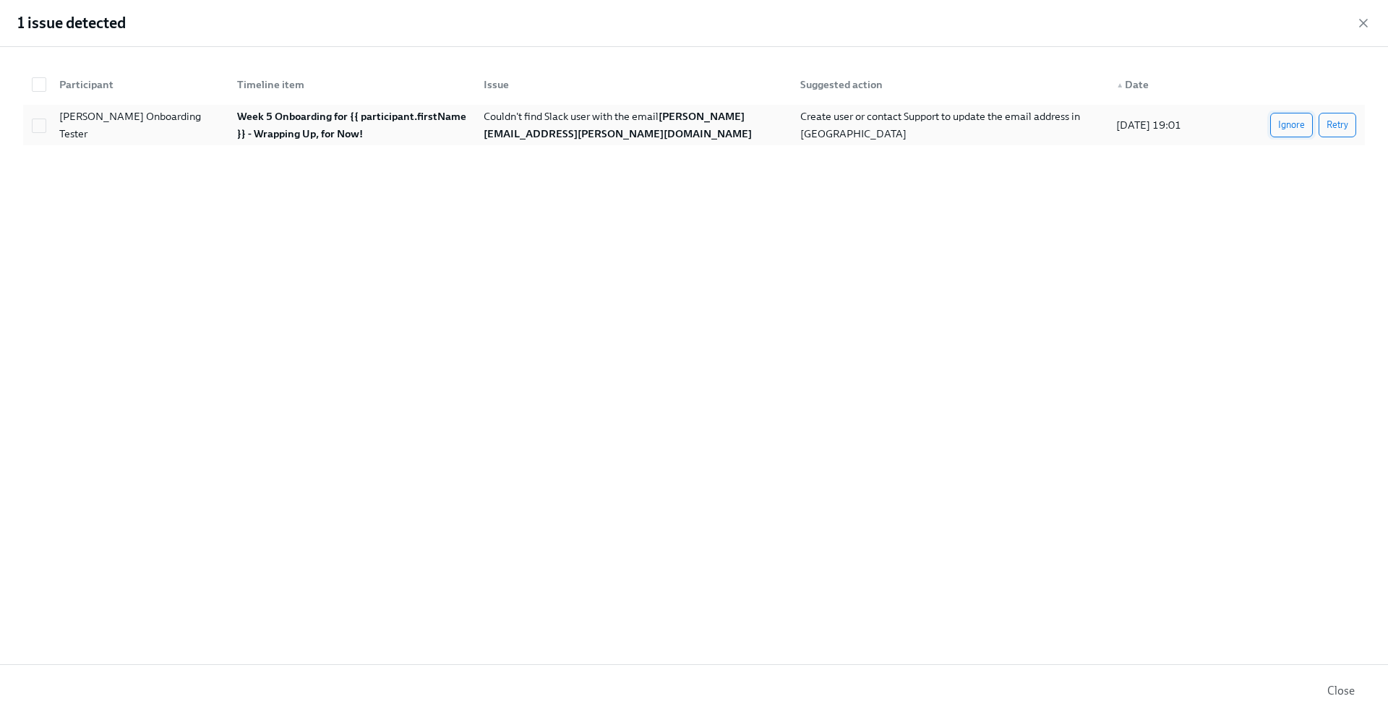
scroll to position [0, 17396]
click at [1294, 130] on span "Ignore" at bounding box center [1291, 125] width 27 height 14
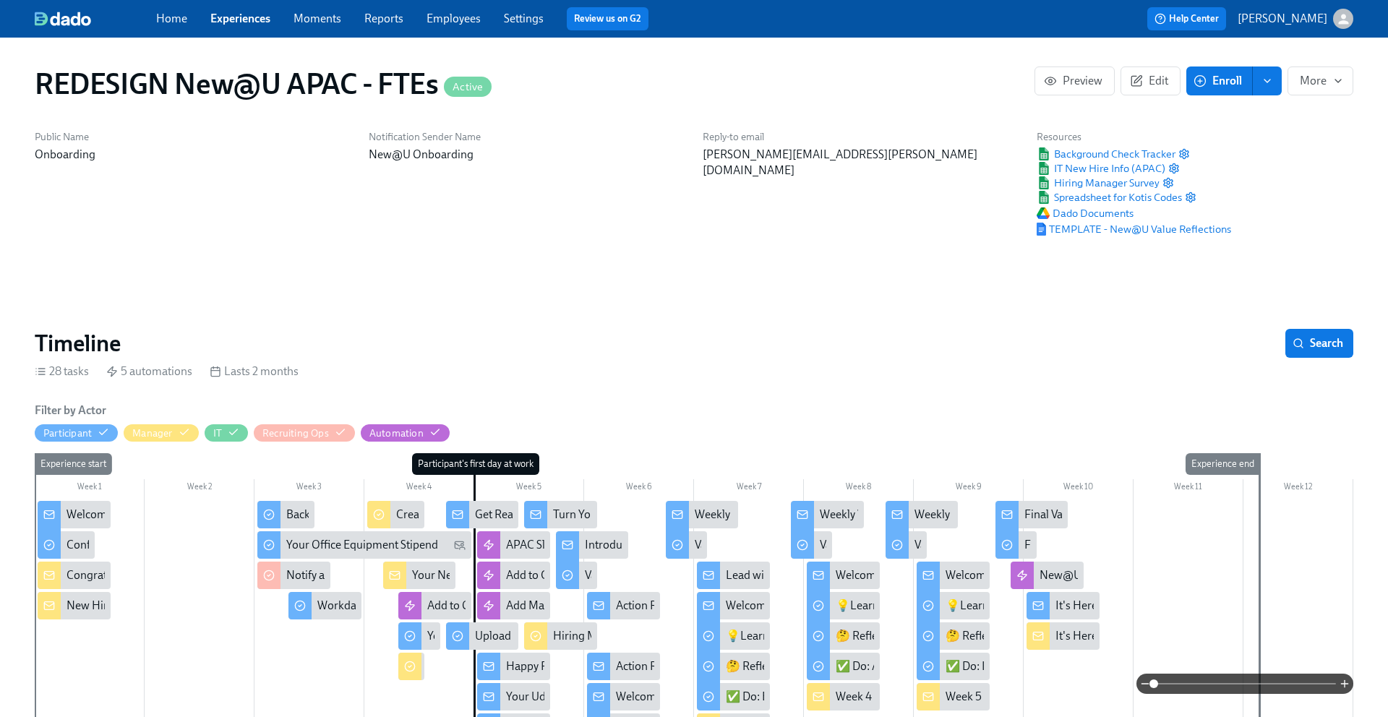
click at [176, 19] on link "Home" at bounding box center [171, 19] width 31 height 14
